Goal: Information Seeking & Learning: Learn about a topic

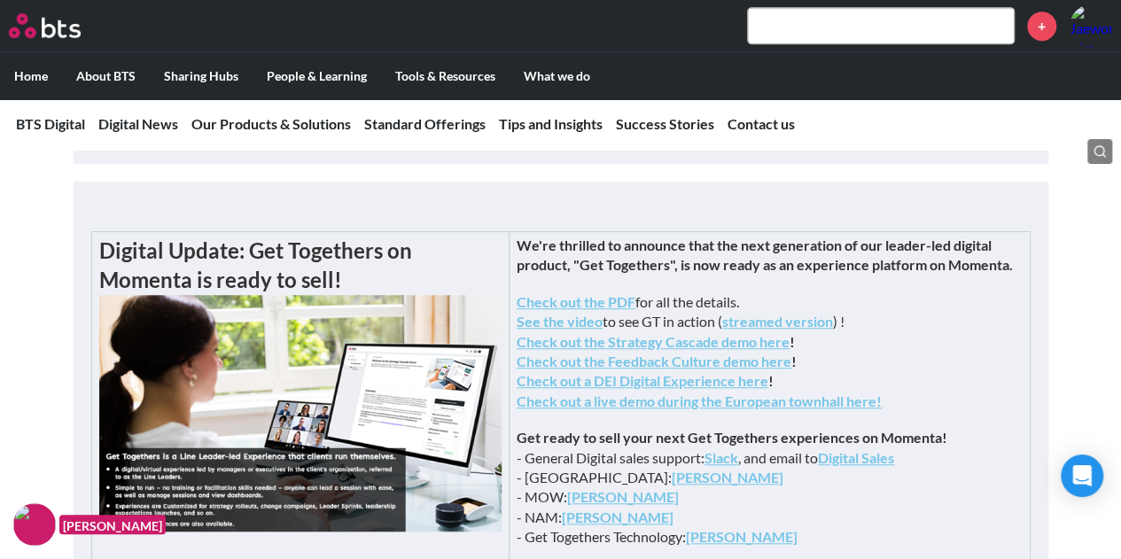
scroll to position [461, 0]
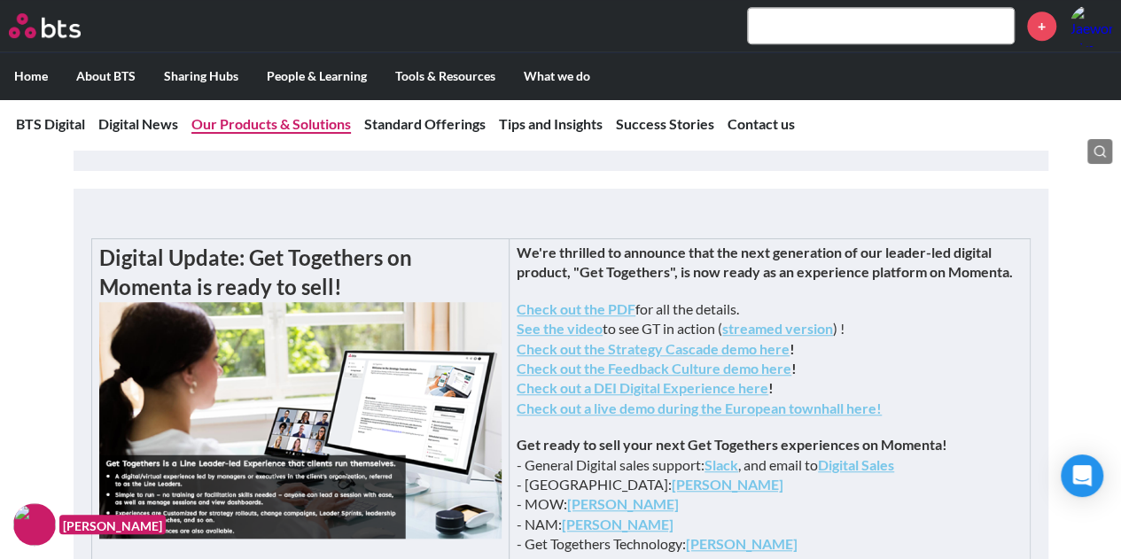
click at [241, 124] on link "Our Products & Solutions" at bounding box center [271, 123] width 160 height 17
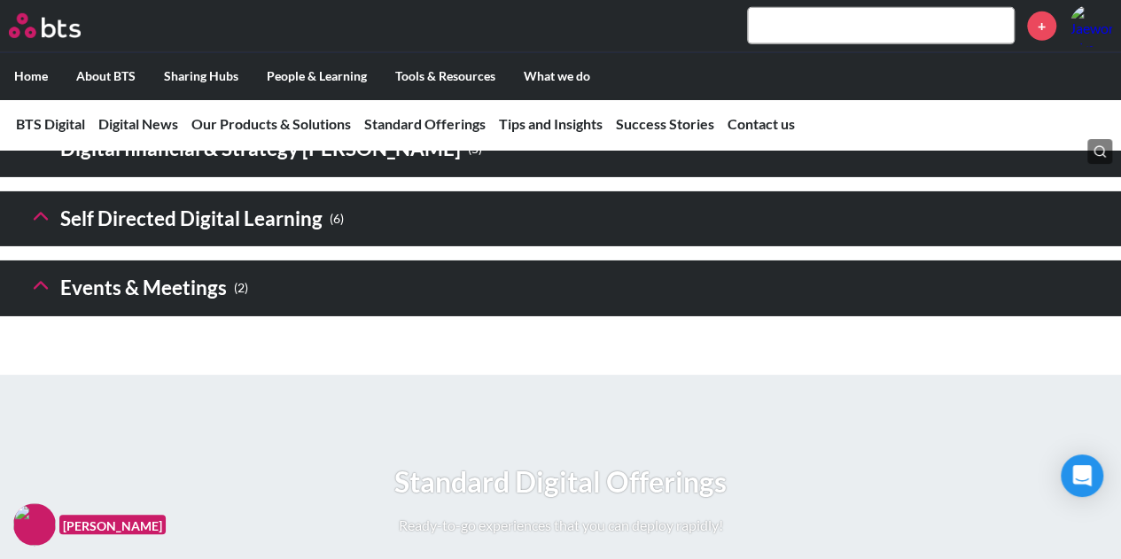
scroll to position [2846, 0]
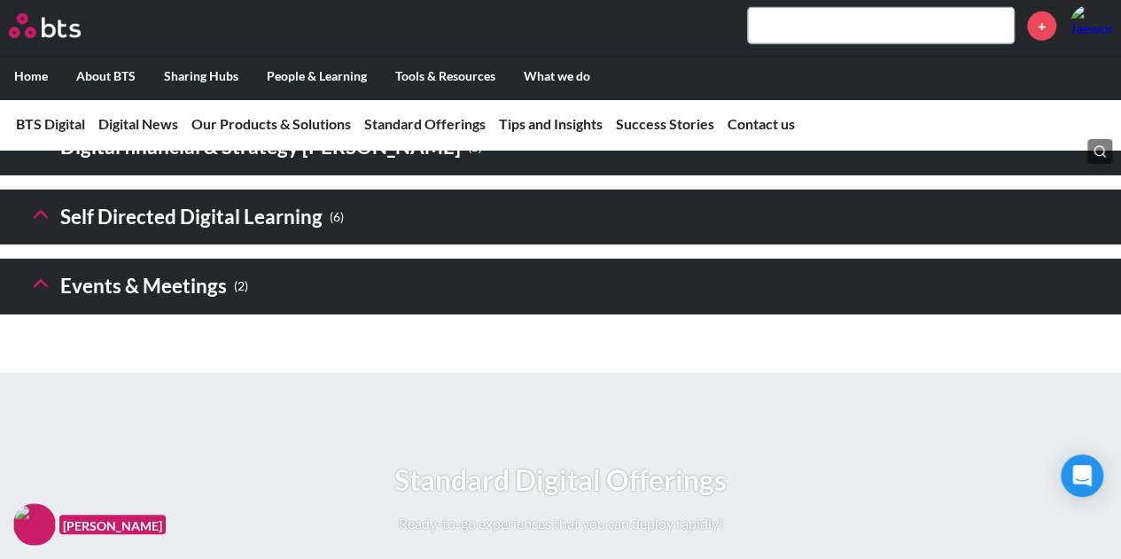
click at [48, 227] on icon at bounding box center [40, 214] width 25 height 25
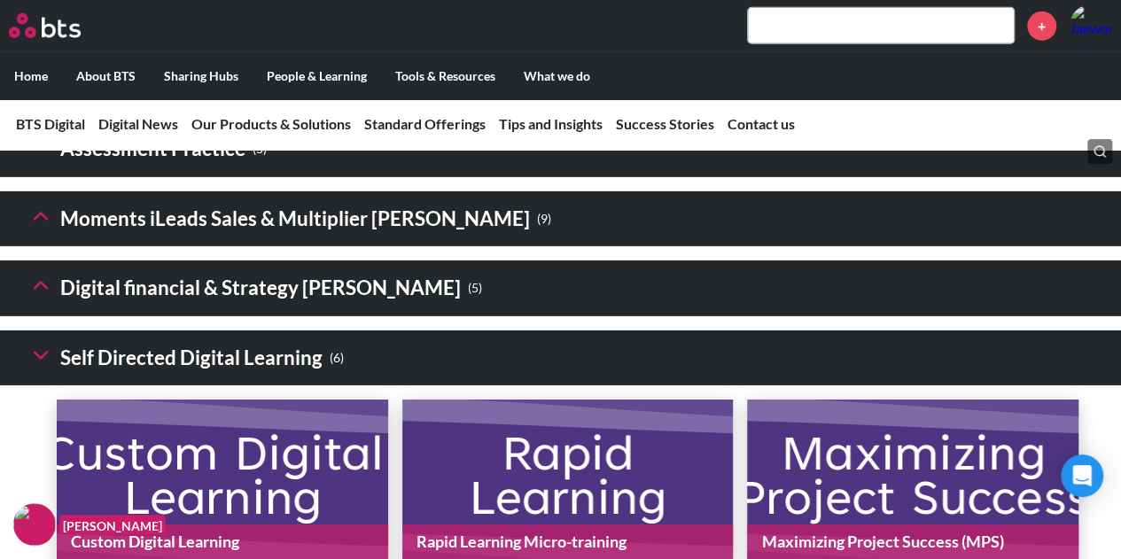
scroll to position [2704, 0]
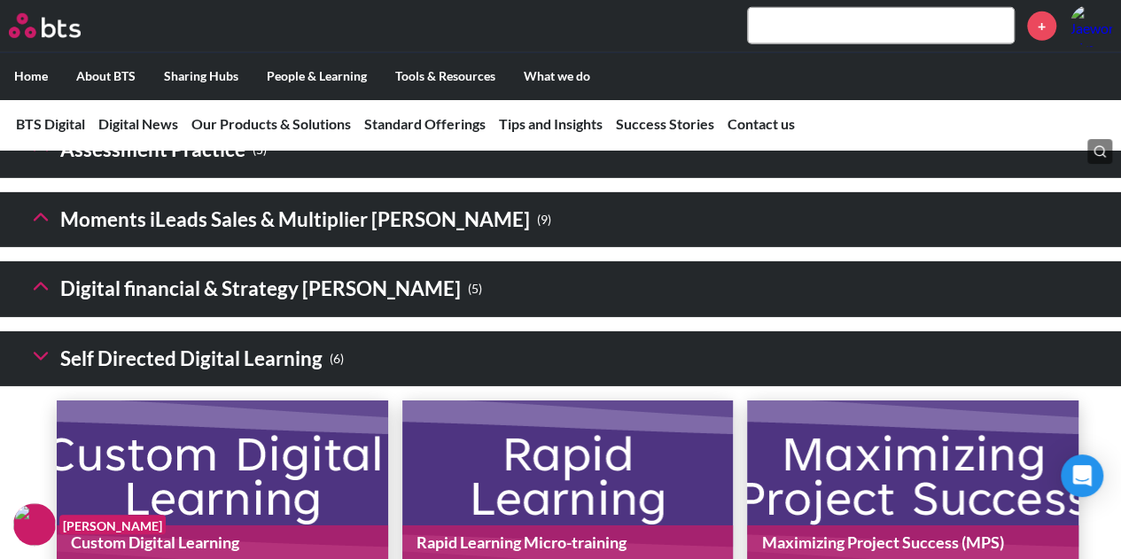
click at [29, 160] on icon at bounding box center [40, 147] width 25 height 25
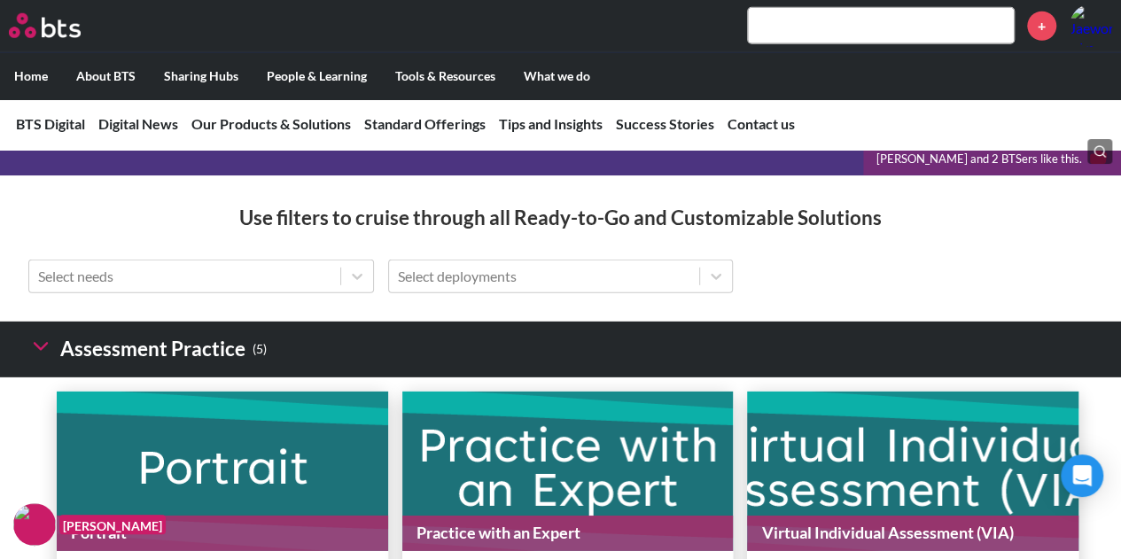
scroll to position [2488, 0]
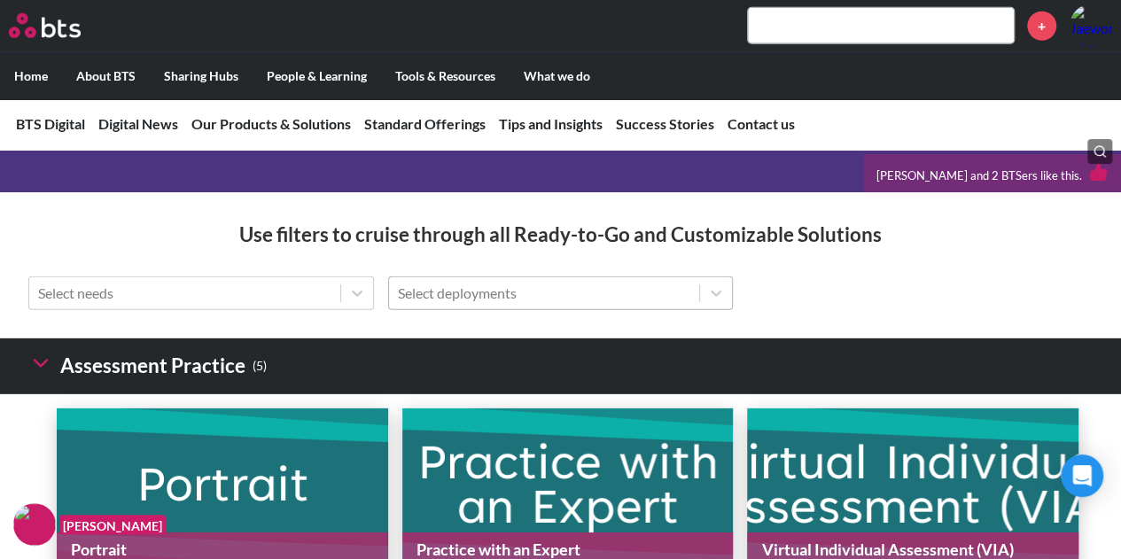
click at [487, 308] on div "Select deployments" at bounding box center [544, 293] width 311 height 30
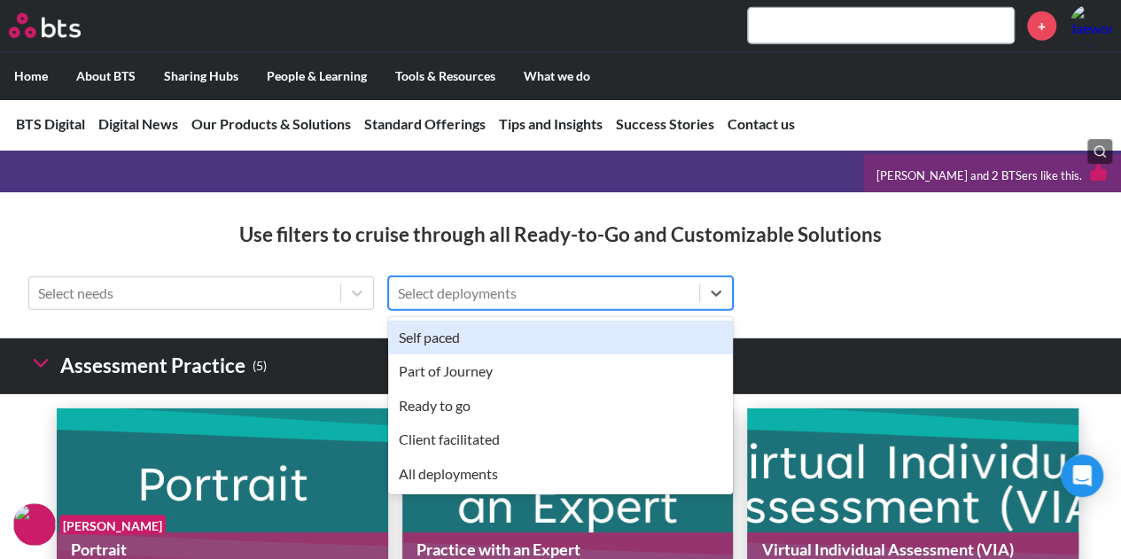
scroll to position [2507, 0]
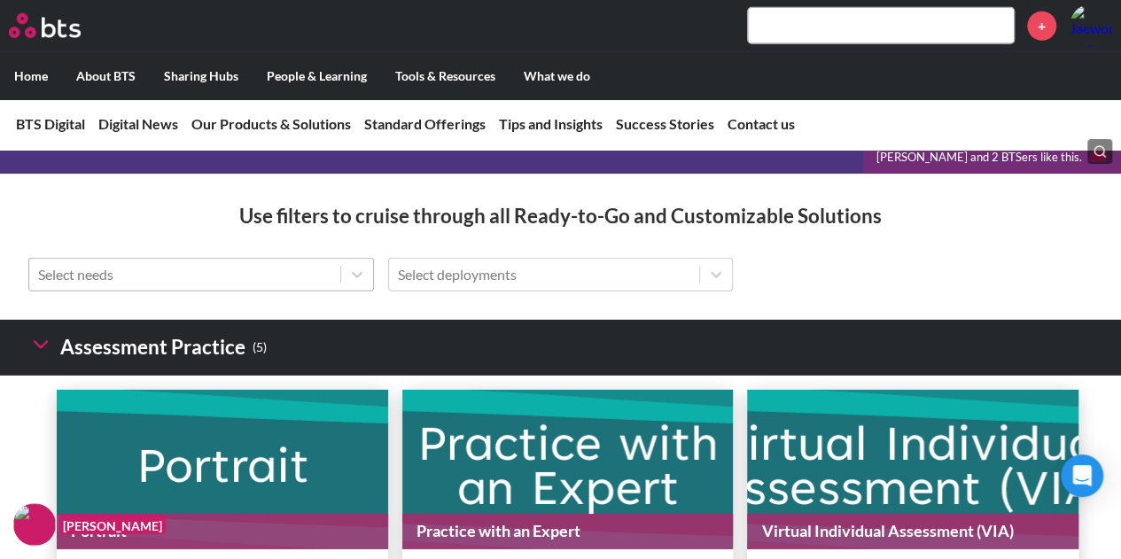
click at [303, 286] on div at bounding box center [184, 274] width 293 height 23
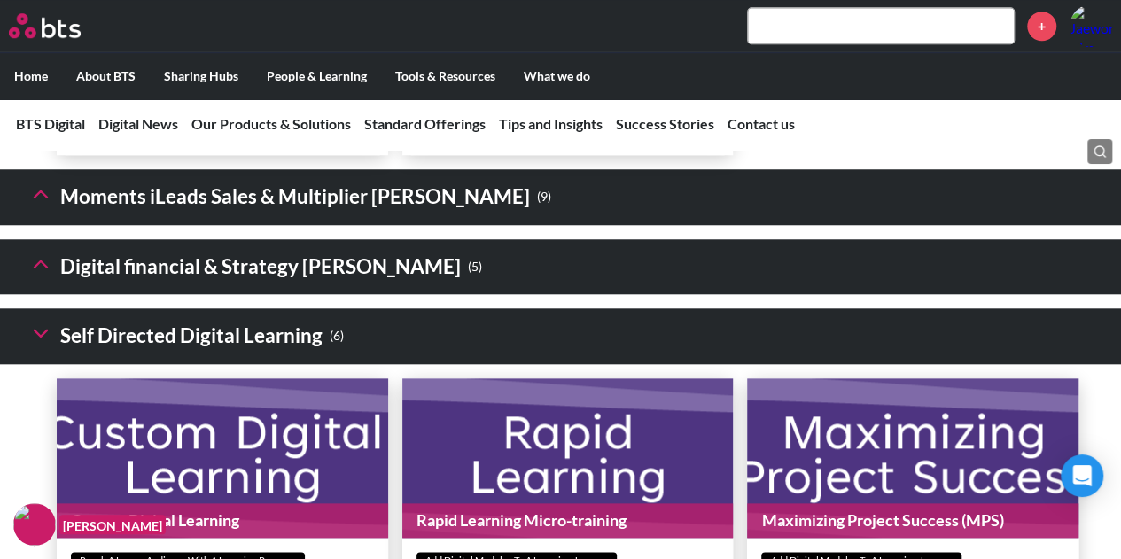
scroll to position [4075, 0]
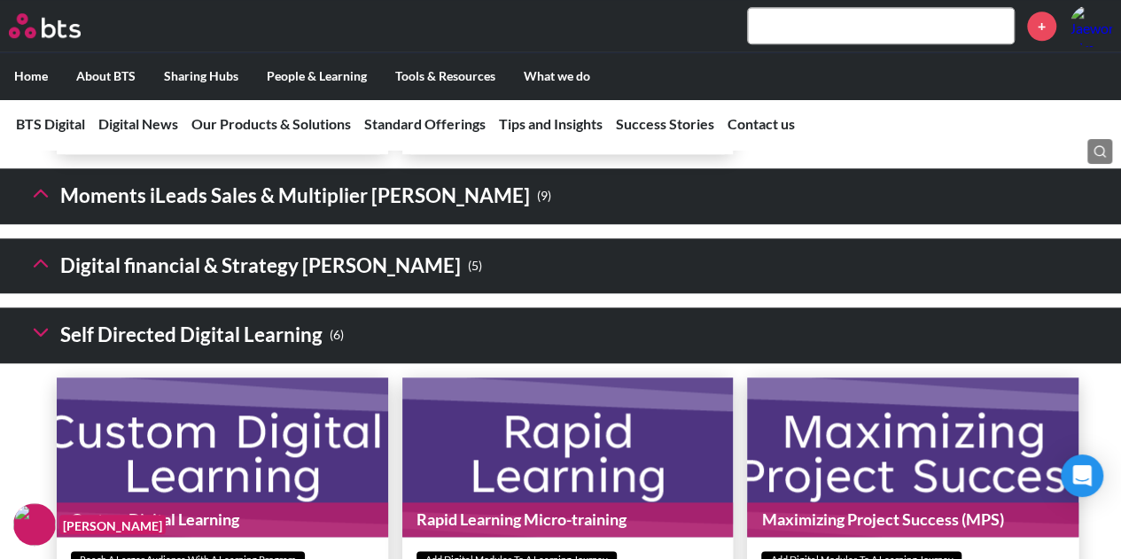
click at [233, 285] on h3 "Digital financial & Strategy [PERSON_NAME] ( 5 )" at bounding box center [255, 266] width 454 height 38
click at [45, 276] on icon at bounding box center [40, 263] width 25 height 25
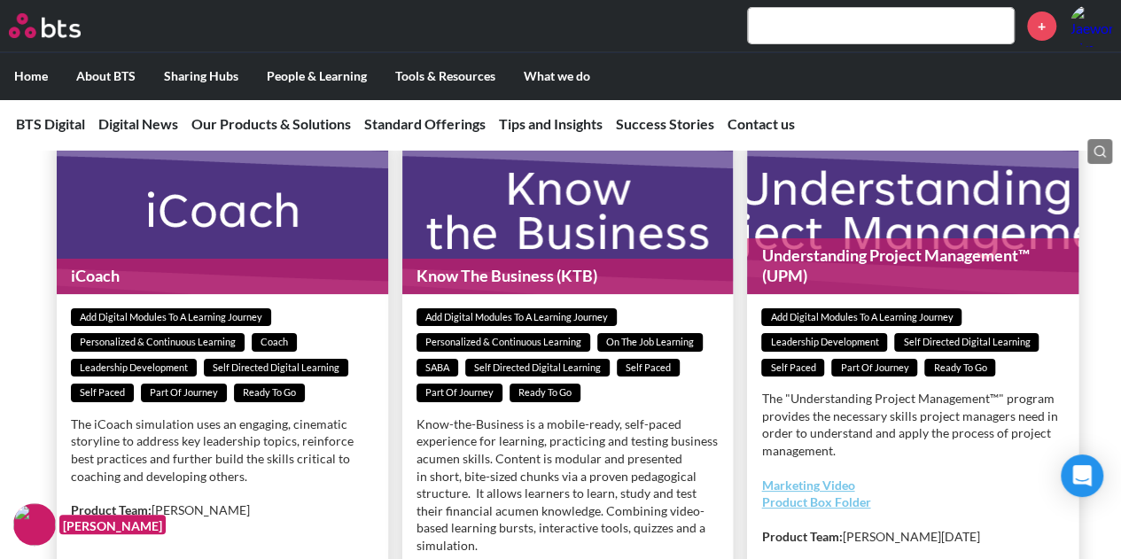
scroll to position [6617, 0]
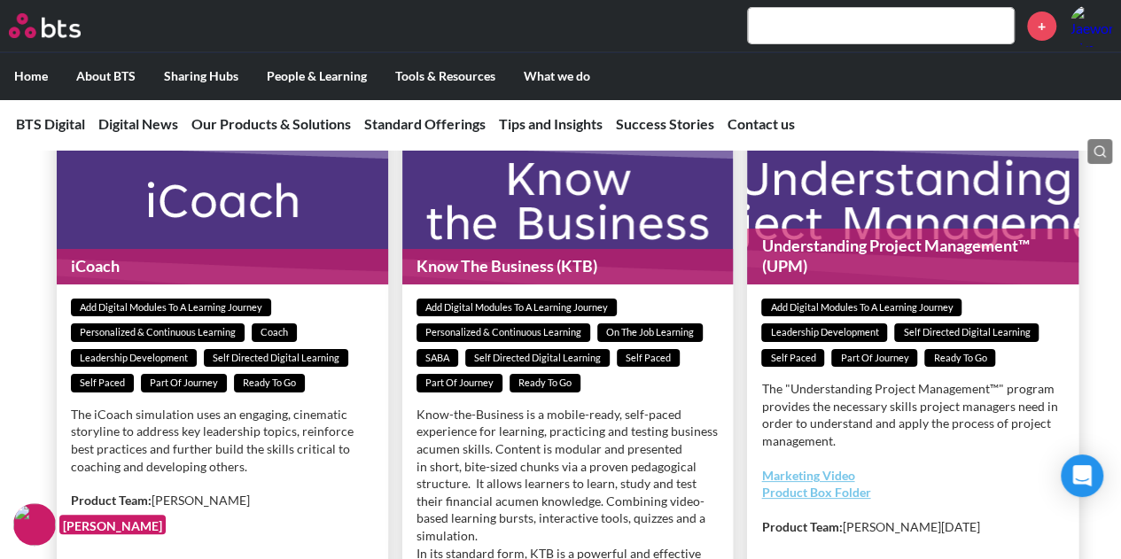
click at [490, 284] on h1 "Know The Business (KTB)" at bounding box center [568, 266] width 332 height 35
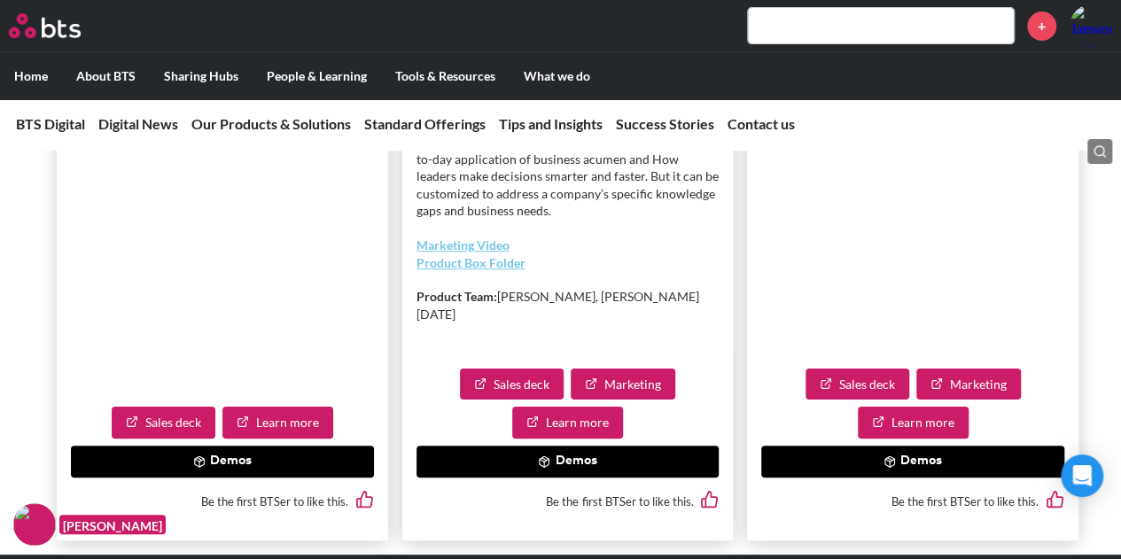
scroll to position [7099, 0]
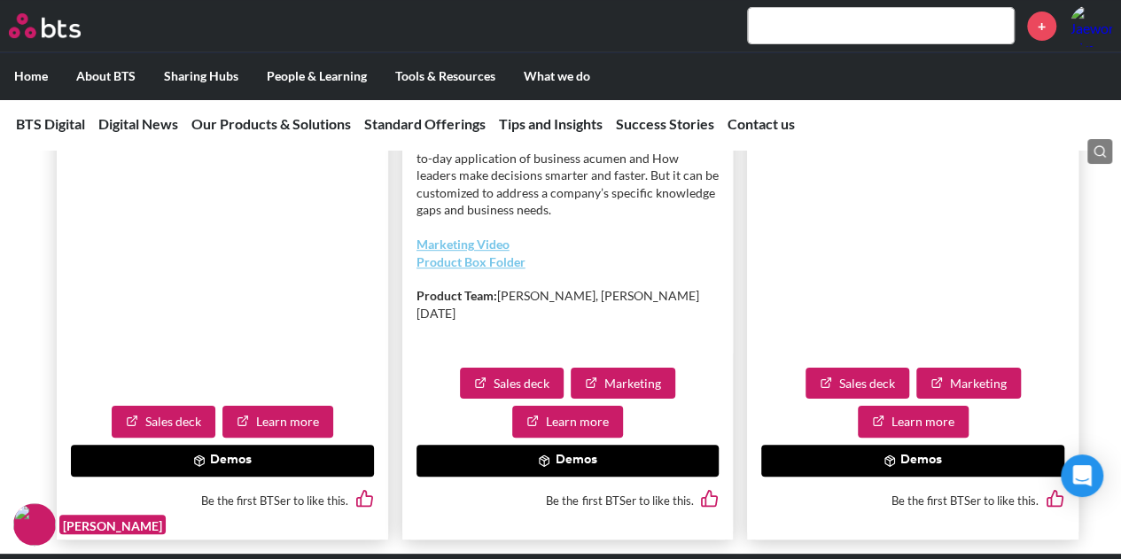
click at [524, 475] on button "Demos" at bounding box center [568, 461] width 303 height 32
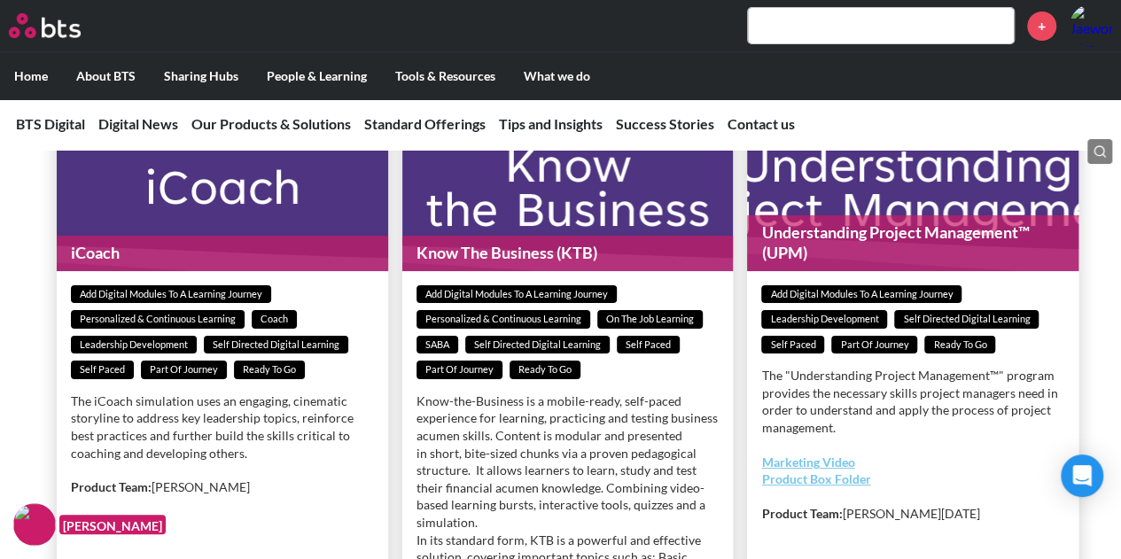
scroll to position [6629, 0]
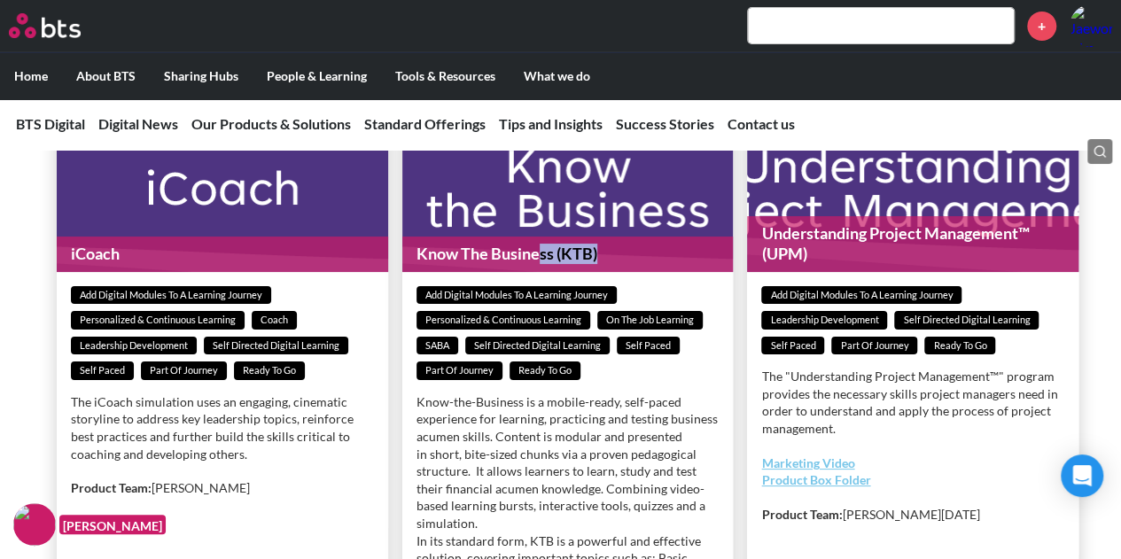
drag, startPoint x: 536, startPoint y: 284, endPoint x: 619, endPoint y: 297, distance: 83.5
click at [619, 271] on h1 "Know The Business (KTB)" at bounding box center [568, 254] width 332 height 35
click at [541, 469] on p "Know-the-Business is a mobile-ready, self-paced experience for learning, practi…" at bounding box center [568, 541] width 303 height 295
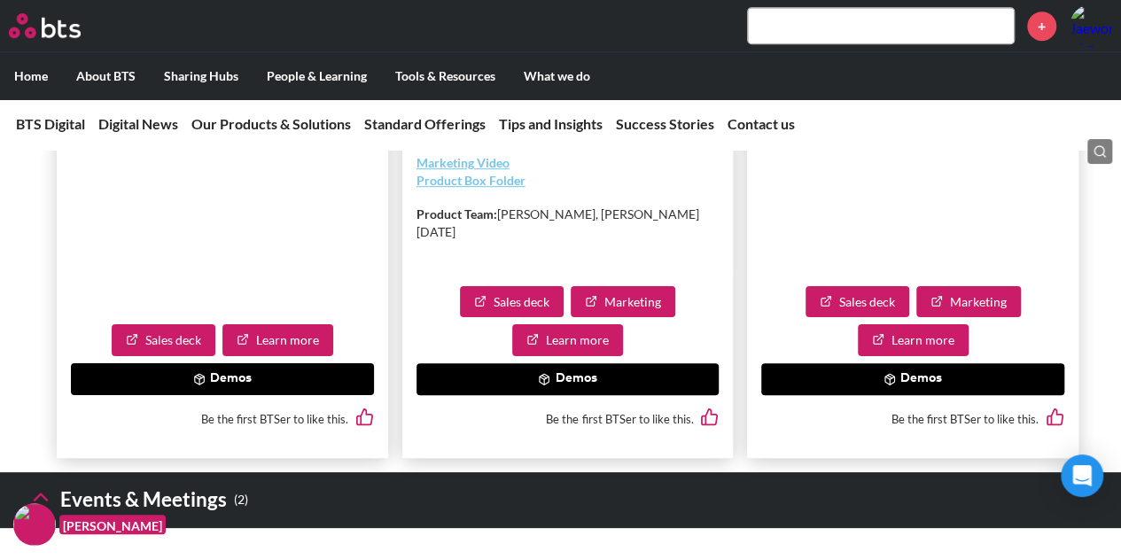
scroll to position [7178, 0]
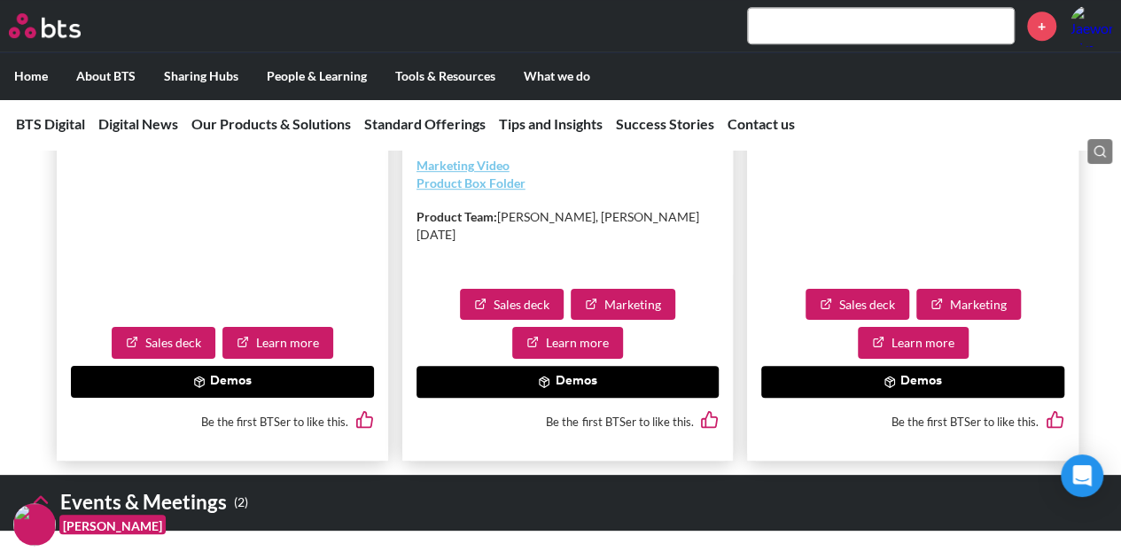
click at [578, 398] on button "Demos" at bounding box center [568, 382] width 303 height 32
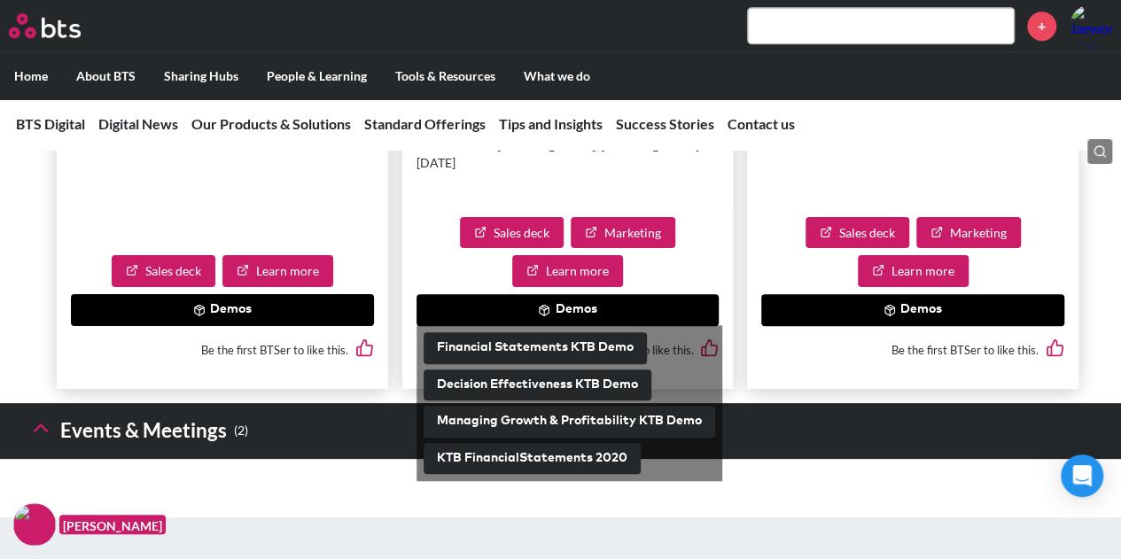
scroll to position [7251, 0]
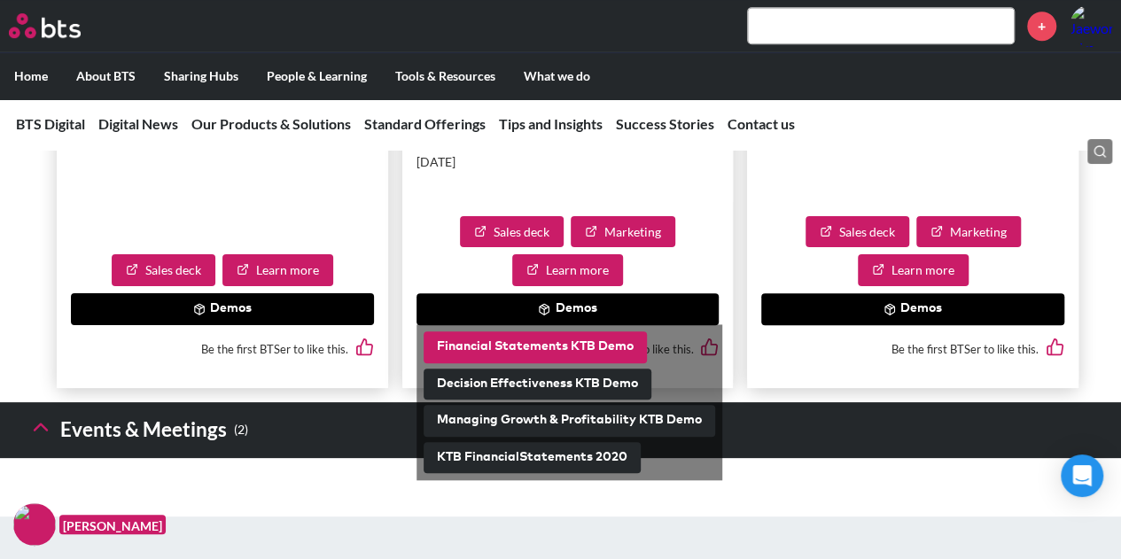
click at [515, 363] on button "Financial Statements KTB Demo" at bounding box center [535, 348] width 223 height 32
